Goal: Task Accomplishment & Management: Manage account settings

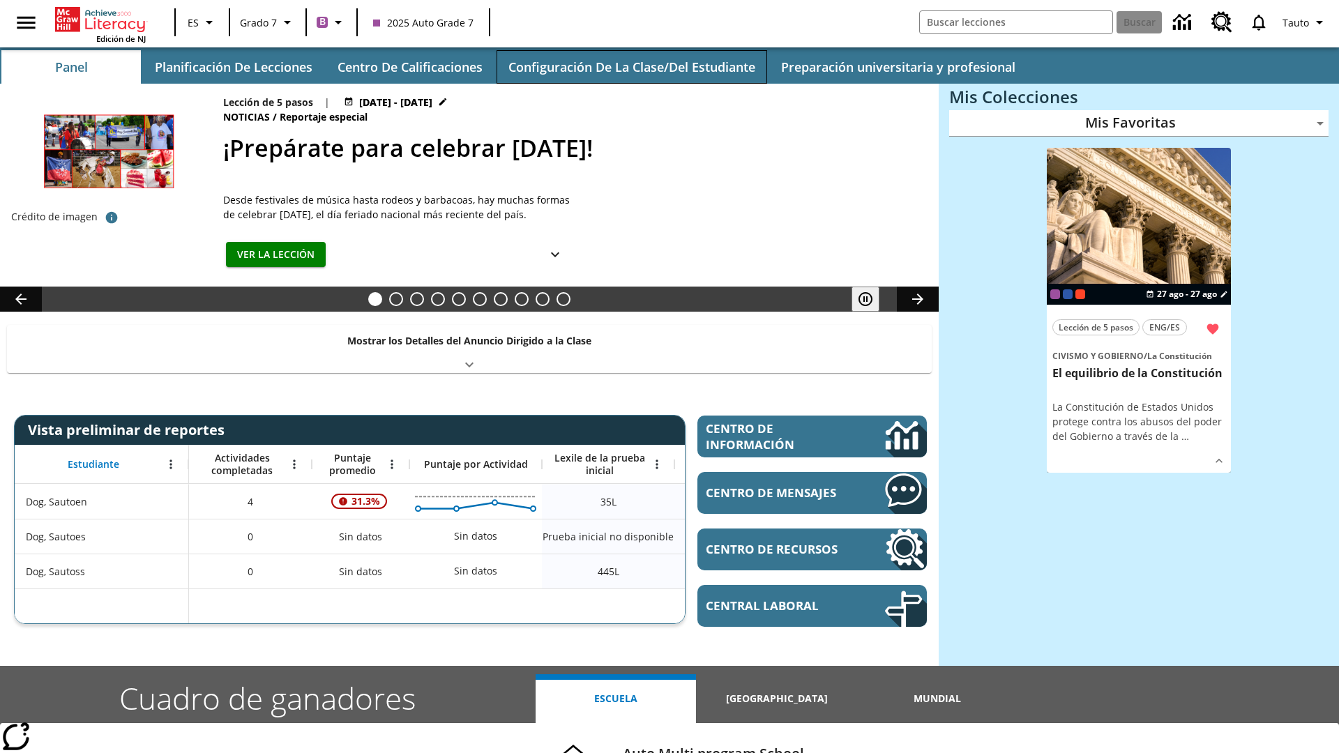
click at [631, 67] on button "Configuración de la clase/del estudiante" at bounding box center [632, 66] width 271 height 33
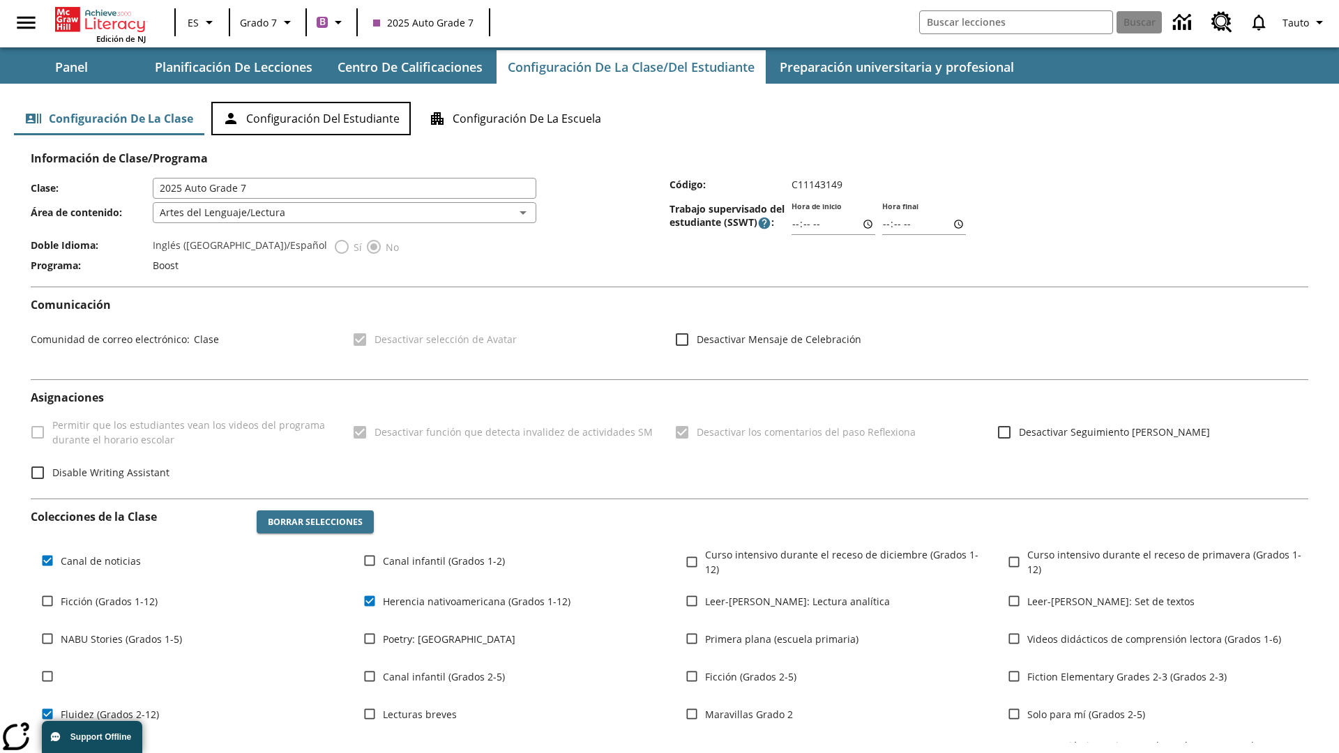
click at [311, 119] on button "Configuración del estudiante" at bounding box center [310, 118] width 199 height 33
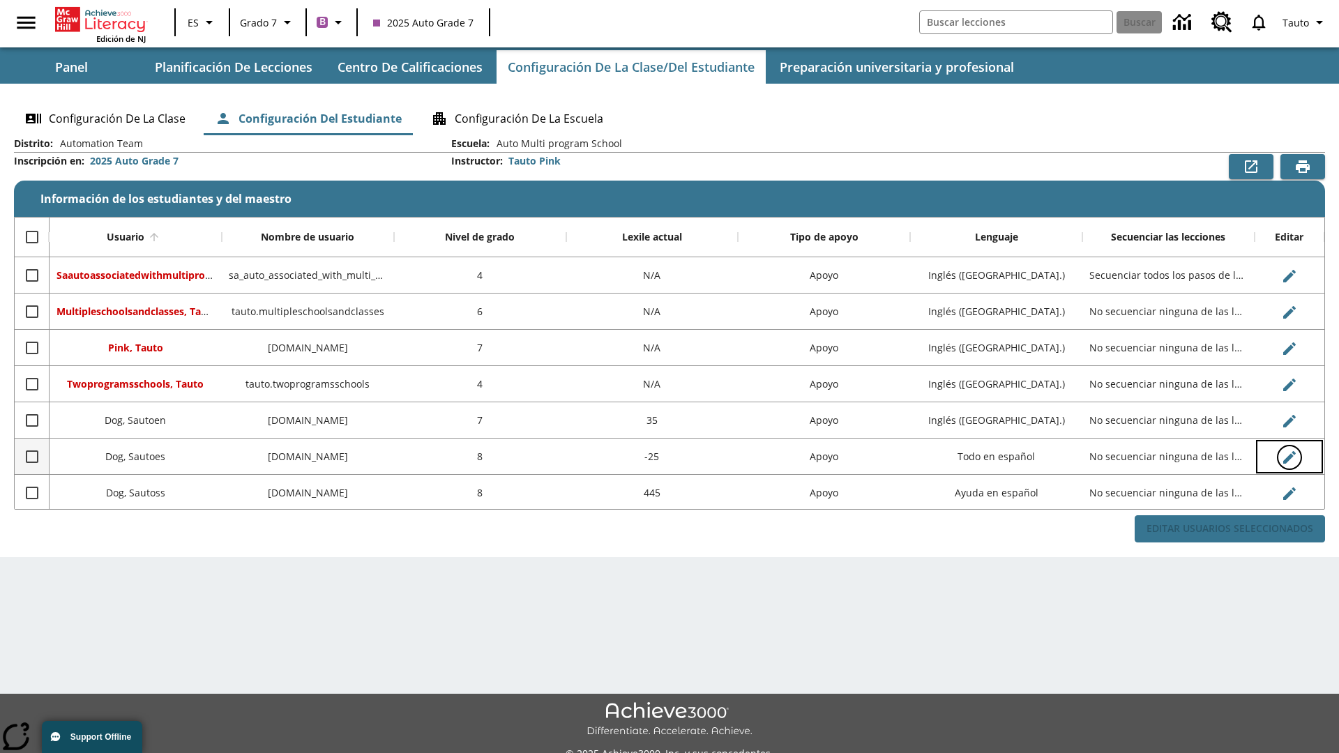
click at [1289, 457] on icon "Editar Usuario" at bounding box center [1289, 457] width 13 height 13
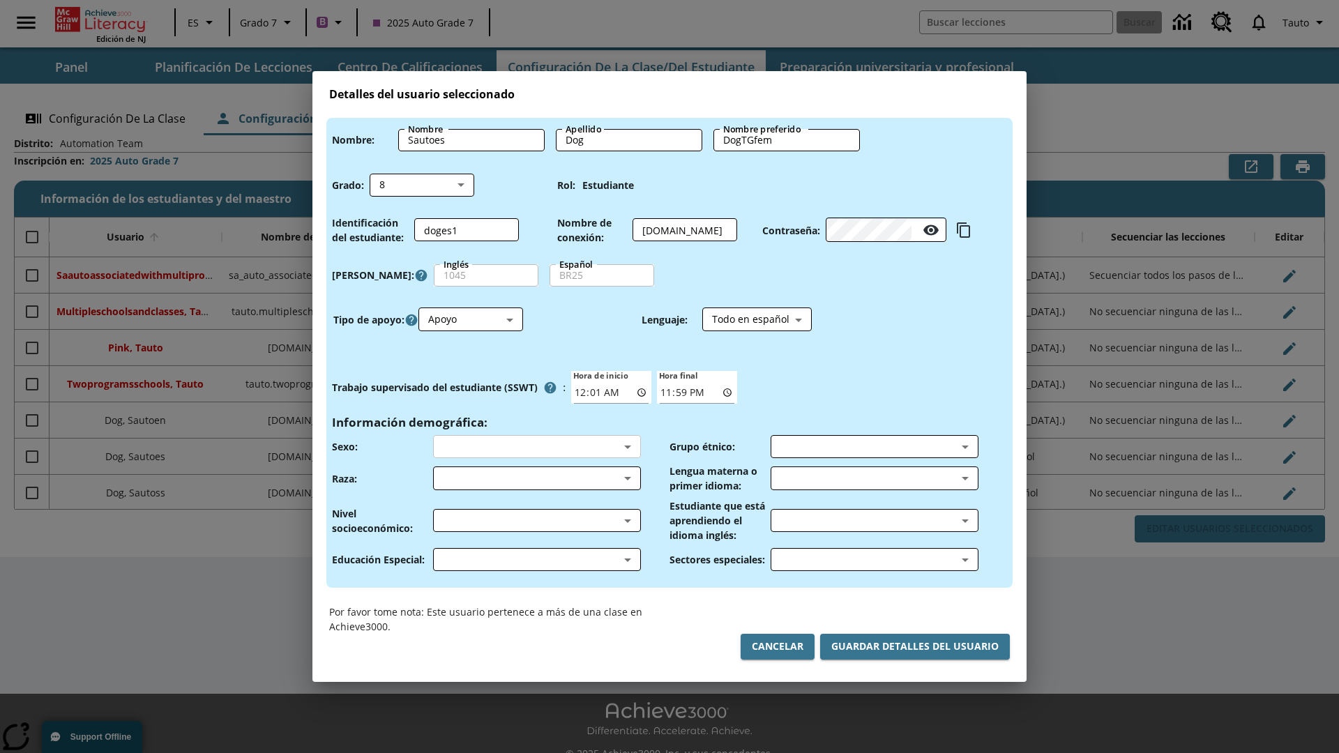
click at [536, 446] on body "Saltar al contenido principal Edición de NJ ES Grado 7 B 2025 Auto Grade 7 Busc…" at bounding box center [669, 392] width 1339 height 784
click at [536, 478] on body "Saltar al contenido principal Edición de NJ ES Grado 7 B 2025 Auto Grade 7 Busc…" at bounding box center [669, 392] width 1339 height 784
click at [536, 520] on body "Saltar al contenido principal Edición de NJ ES Grado 7 B 2025 Auto Grade 7 Busc…" at bounding box center [669, 392] width 1339 height 784
click at [536, 559] on body "Saltar al contenido principal Edición de NJ ES Grado 7 B 2025 Auto Grade 7 Busc…" at bounding box center [669, 392] width 1339 height 784
click at [874, 446] on body "Saltar al contenido principal Edición de NJ ES Grado 7 B 2025 Auto Grade 7 Busc…" at bounding box center [669, 392] width 1339 height 784
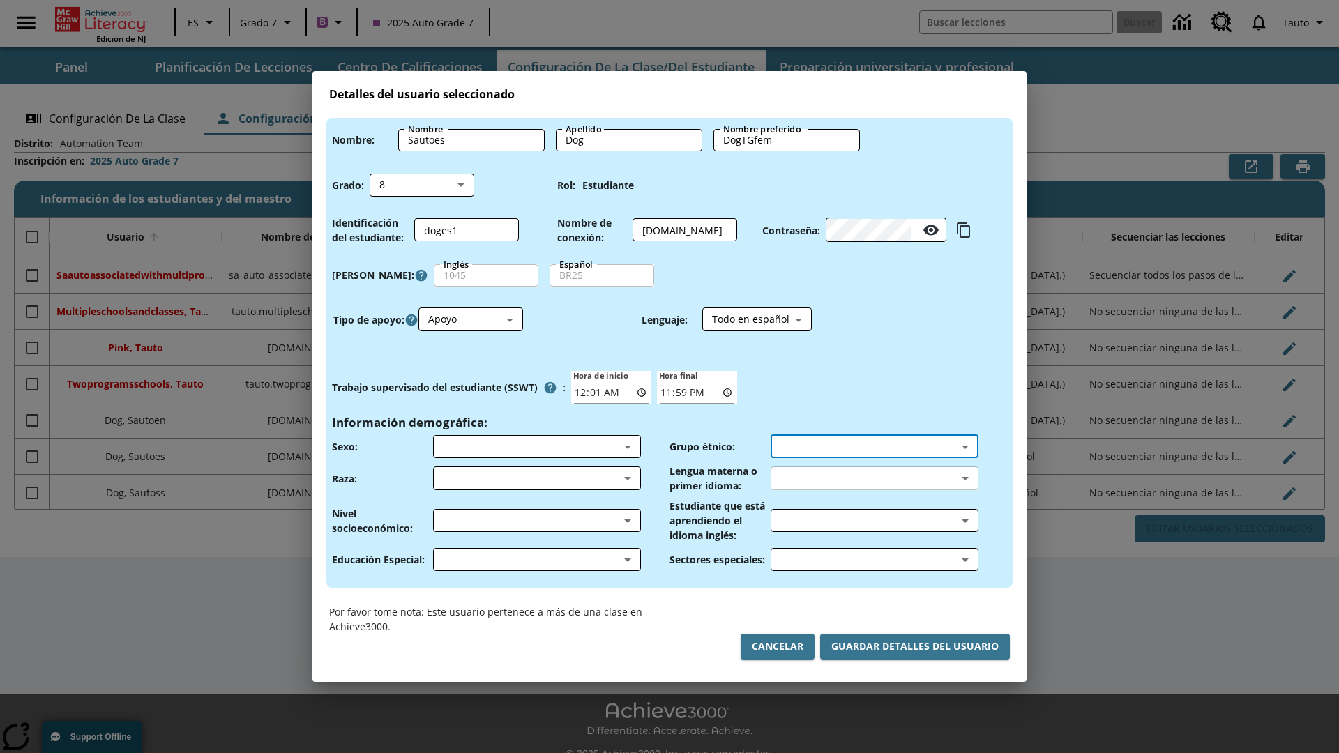
click at [874, 478] on body "Saltar al contenido principal Edición de NJ ES Grado 7 B 2025 Auto Grade 7 Busc…" at bounding box center [669, 392] width 1339 height 784
click at [874, 520] on body "Saltar al contenido principal Edición de NJ ES Grado 7 B 2025 Auto Grade 7 Busc…" at bounding box center [669, 392] width 1339 height 784
click at [874, 559] on body "Saltar al contenido principal Edición de NJ ES Grado 7 B 2025 Auto Grade 7 Busc…" at bounding box center [669, 392] width 1339 height 784
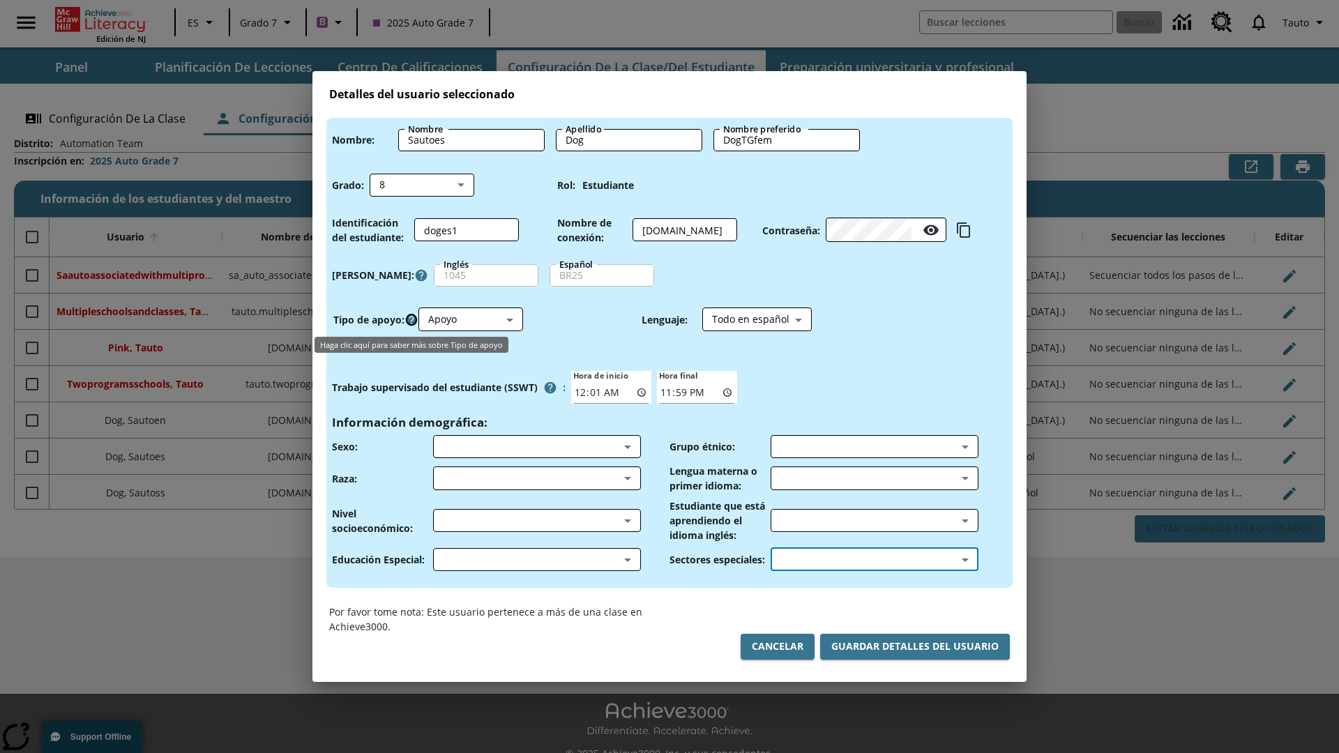
click at [411, 319] on icon "Haga clic aquí para saber más sobre Tipo de apoyo" at bounding box center [412, 320] width 14 height 14
